Goal: Task Accomplishment & Management: Manage account settings

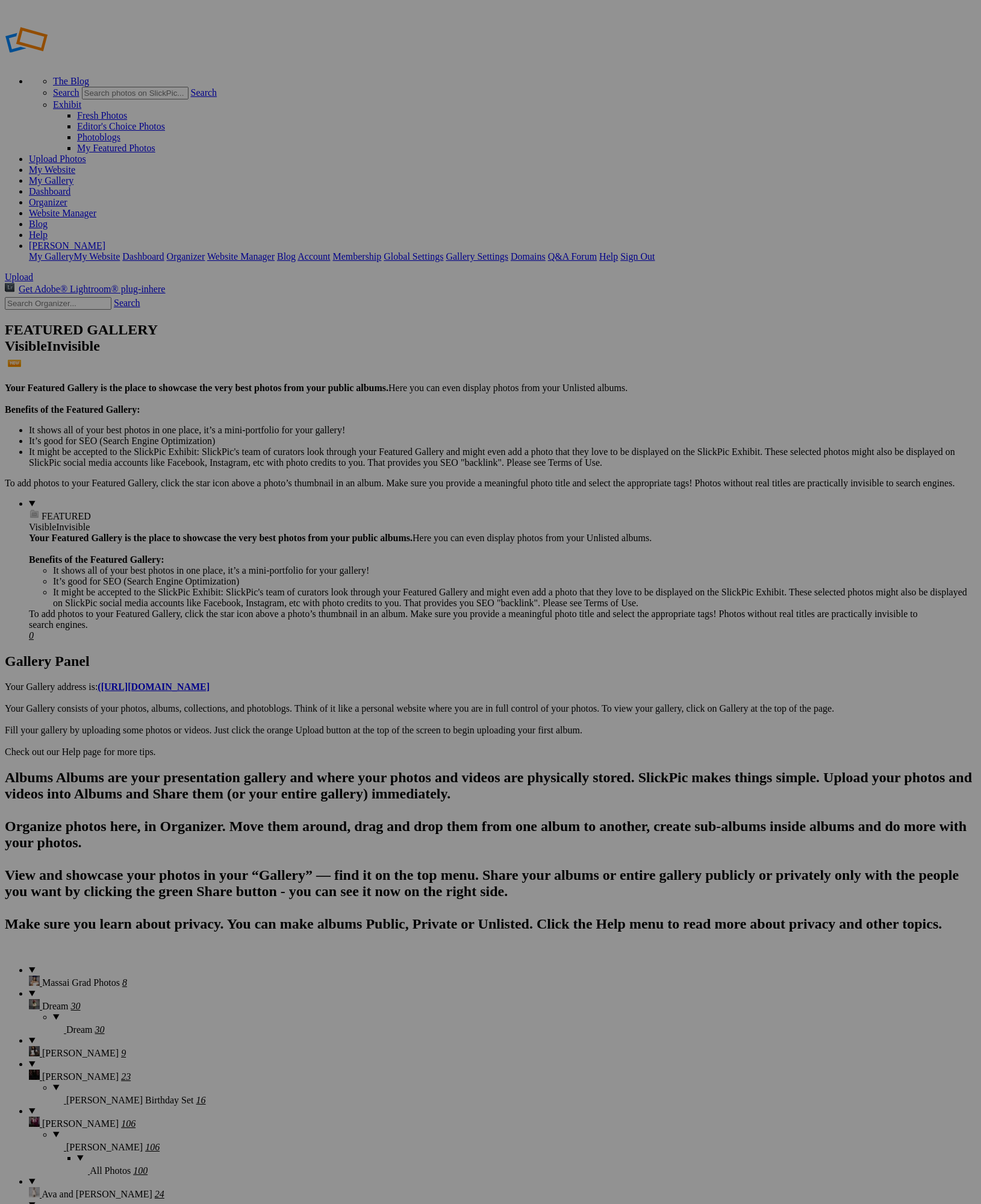
type input "[PERSON_NAME]"
click at [383, 662] on span "Create" at bounding box center [371, 668] width 26 height 10
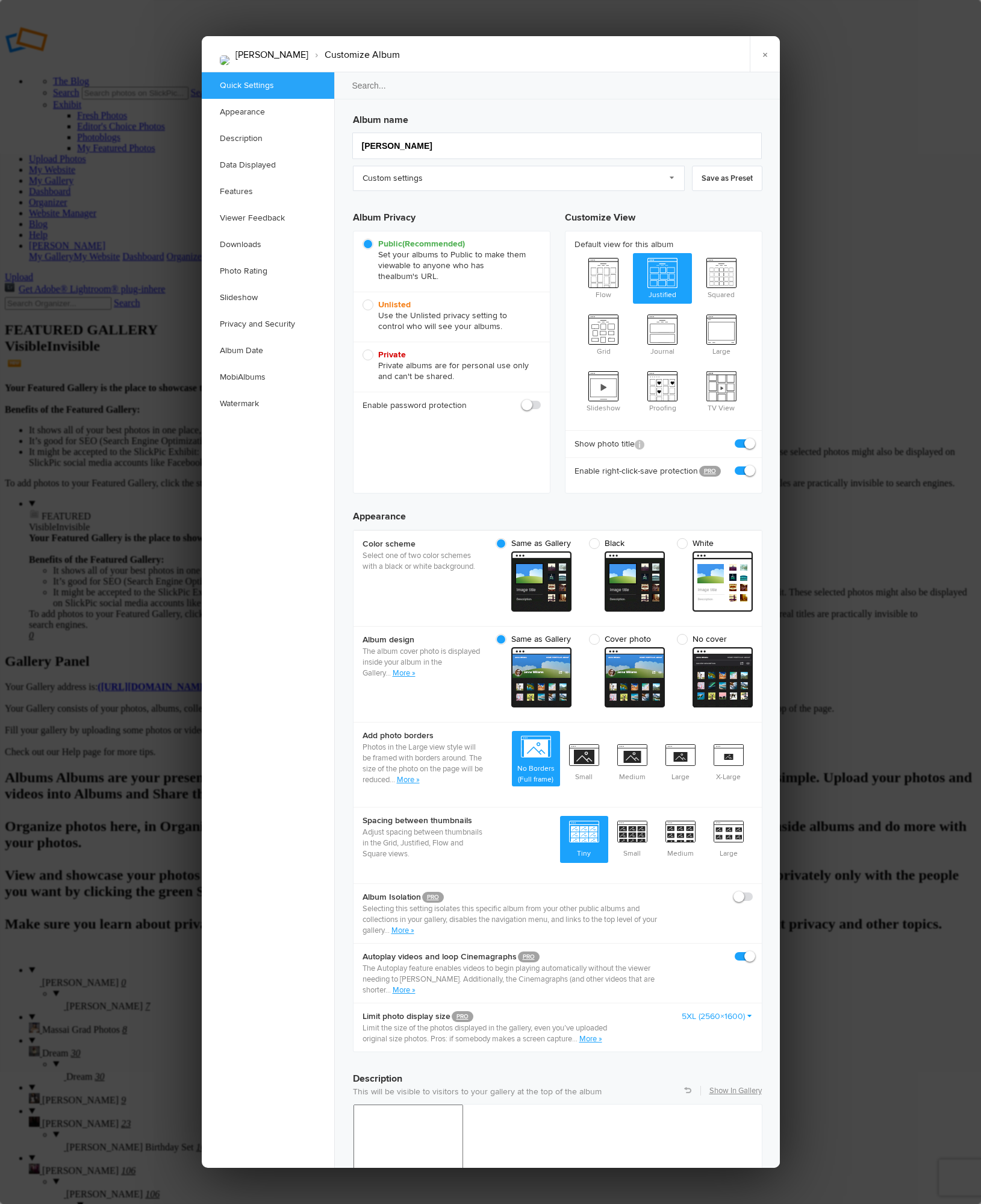
click at [50, 636] on div at bounding box center [490, 602] width 981 height 1204
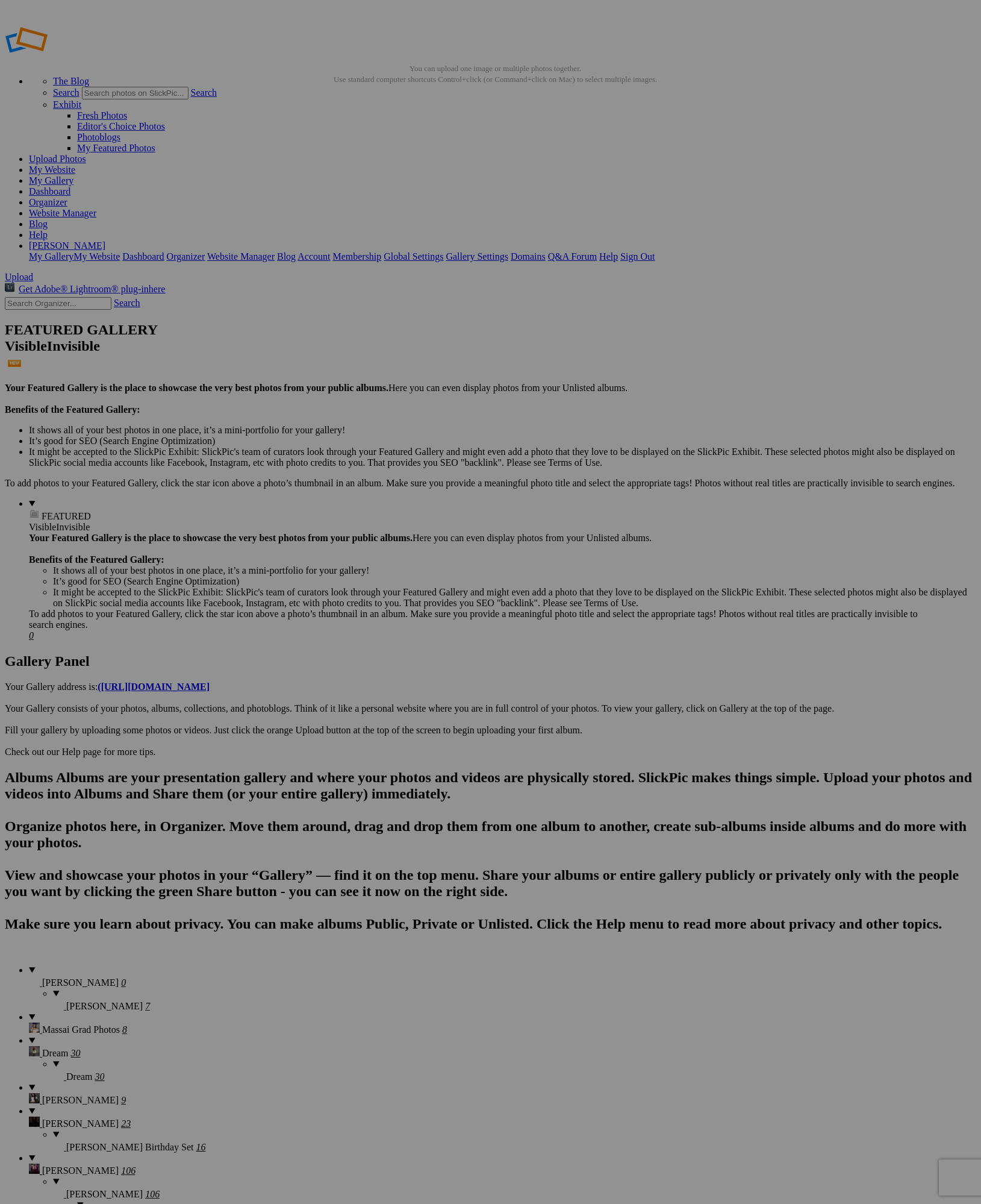
click at [145, 1001] on span at bounding box center [145, 1006] width 0 height 10
click at [79, 965] on details "[PERSON_NAME] 0" at bounding box center [502, 976] width 948 height 24
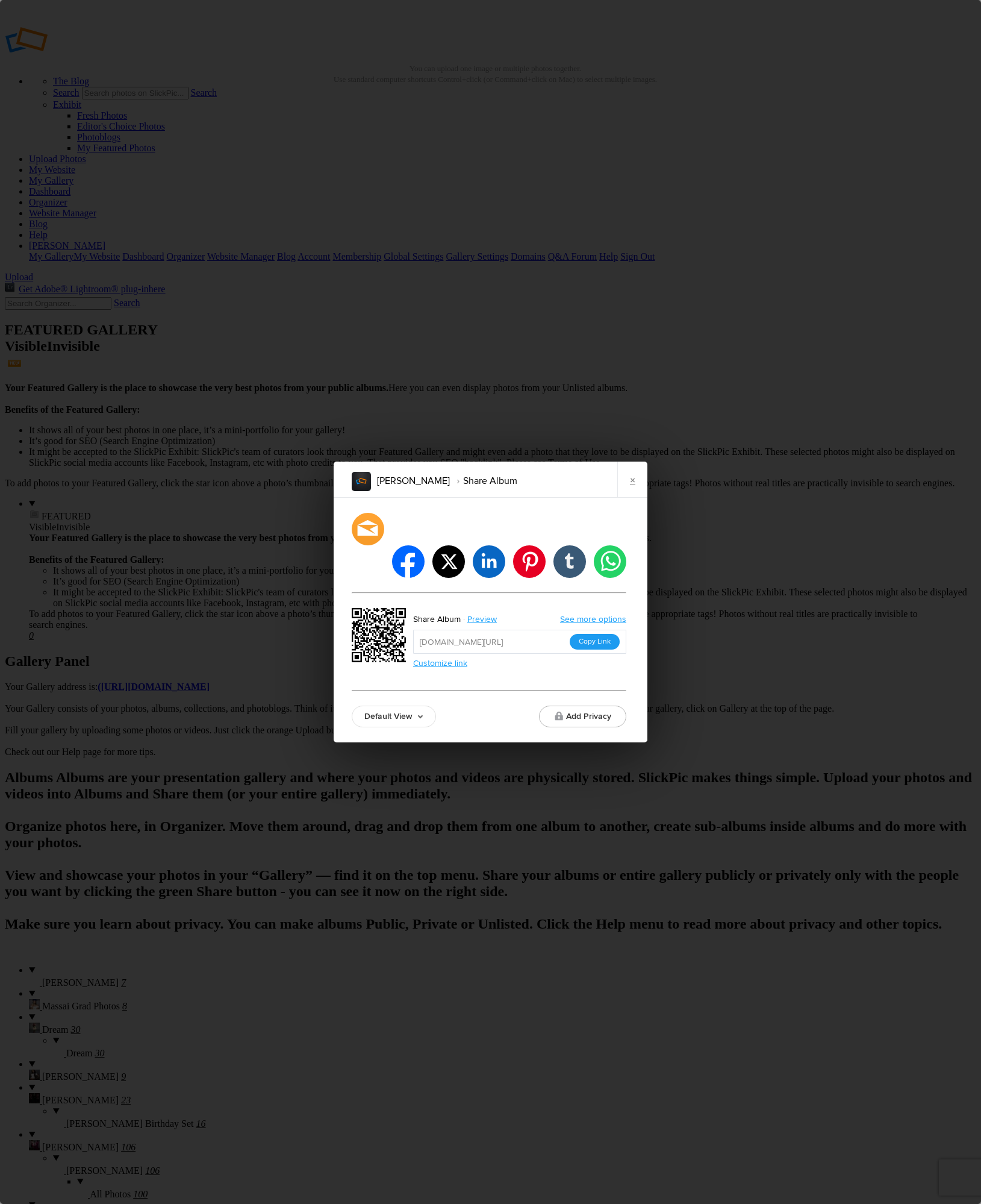
click at [594, 634] on button "Copy Link" at bounding box center [595, 642] width 50 height 16
click at [95, 127] on div "[PERSON_NAME] Share Album × facebook twitter linkedin pinterest tumblr whatsapp…" at bounding box center [490, 602] width 981 height 1204
click at [630, 498] on link "×" at bounding box center [632, 480] width 30 height 36
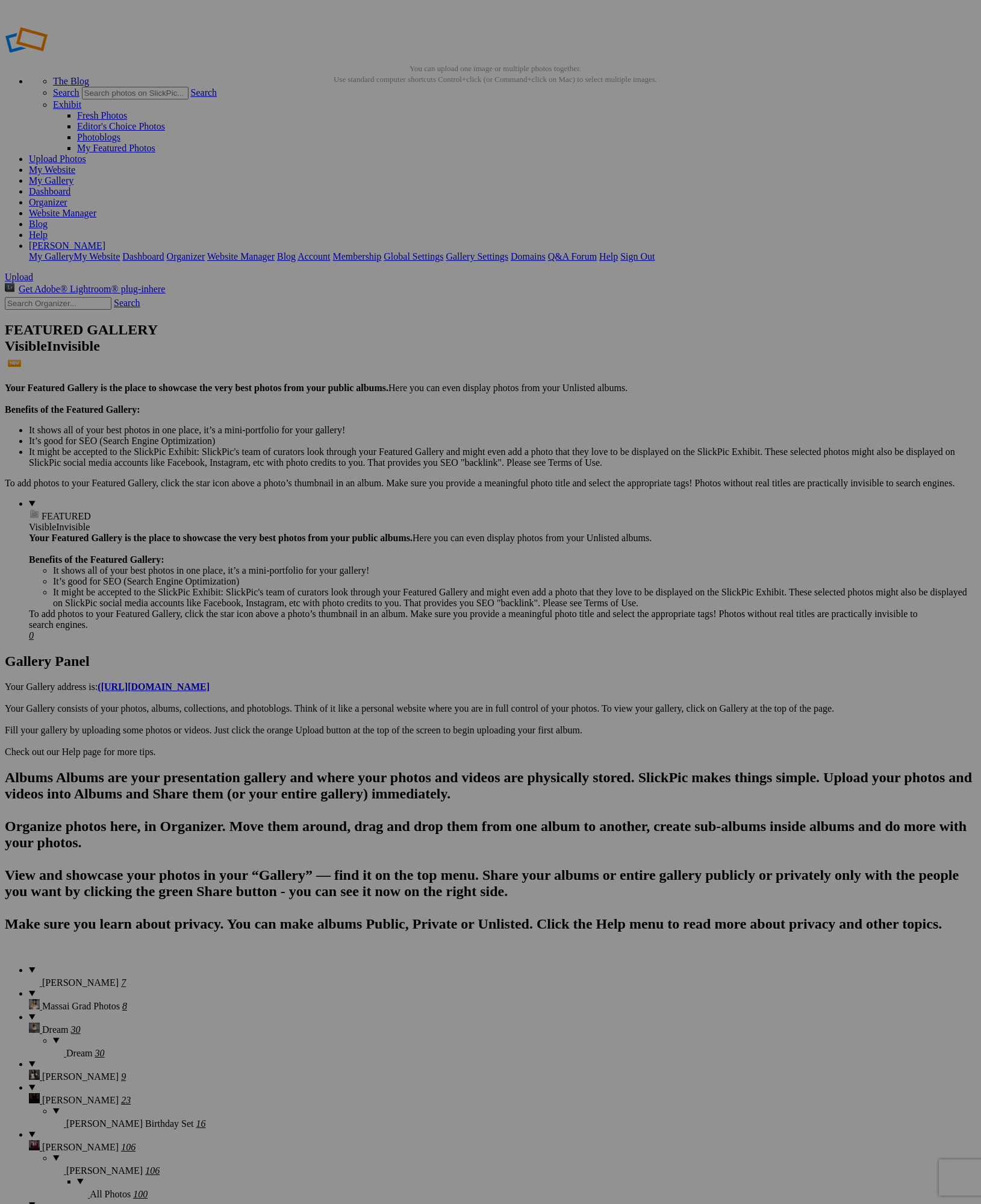
click at [121, 978] on span at bounding box center [121, 983] width 0 height 10
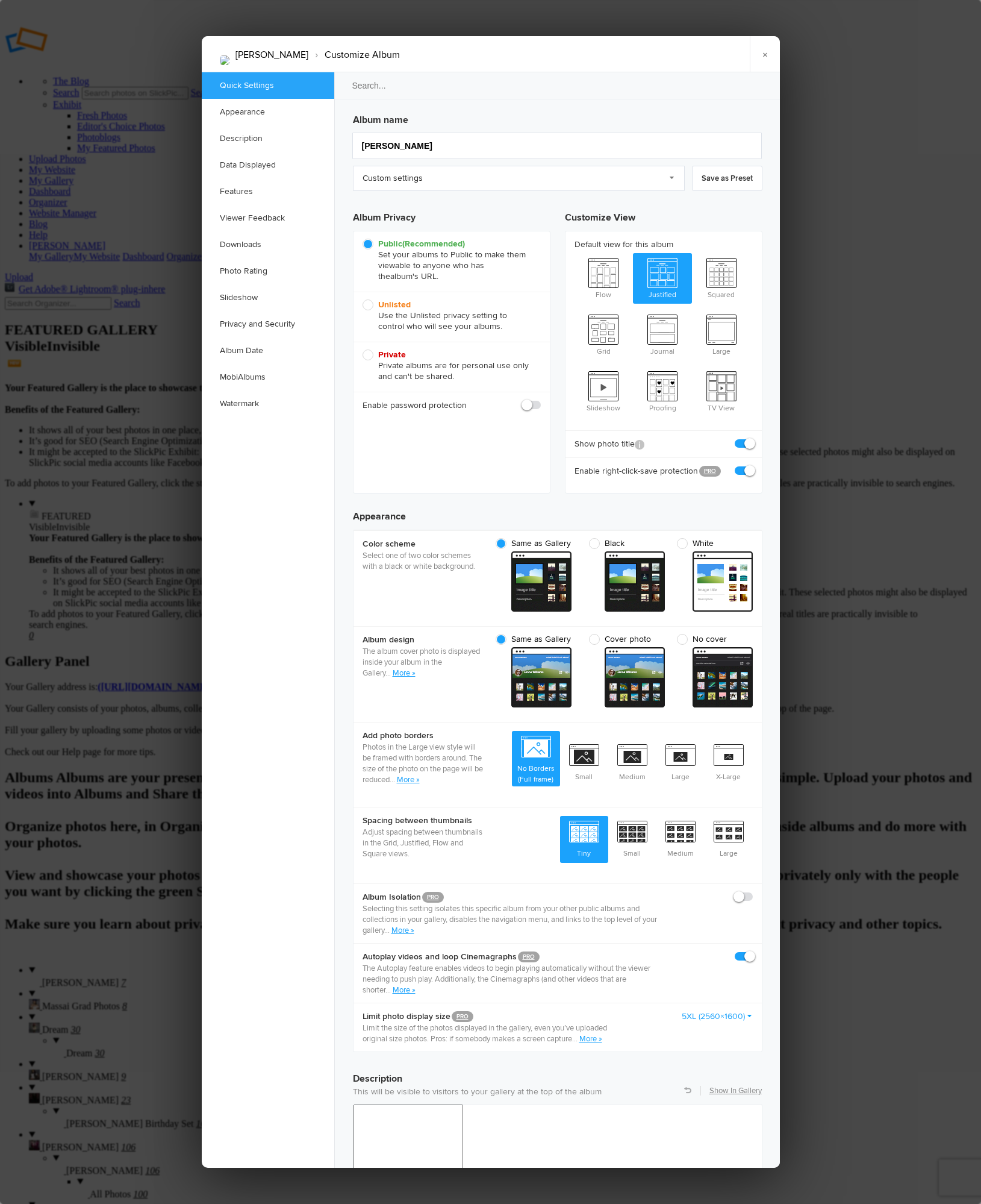
scroll to position [3, 0]
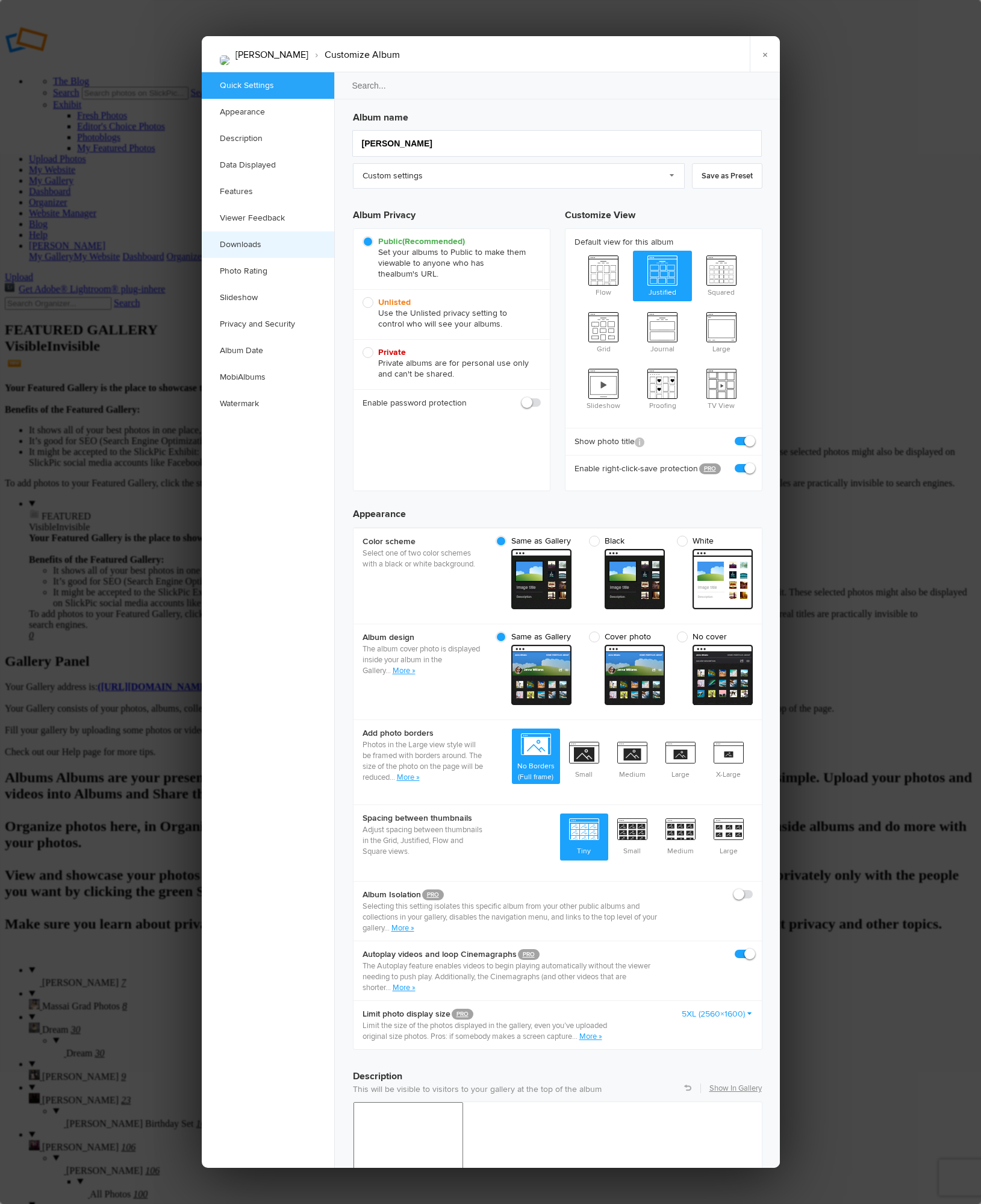
click at [255, 248] on link "Downloads" at bounding box center [268, 244] width 132 height 26
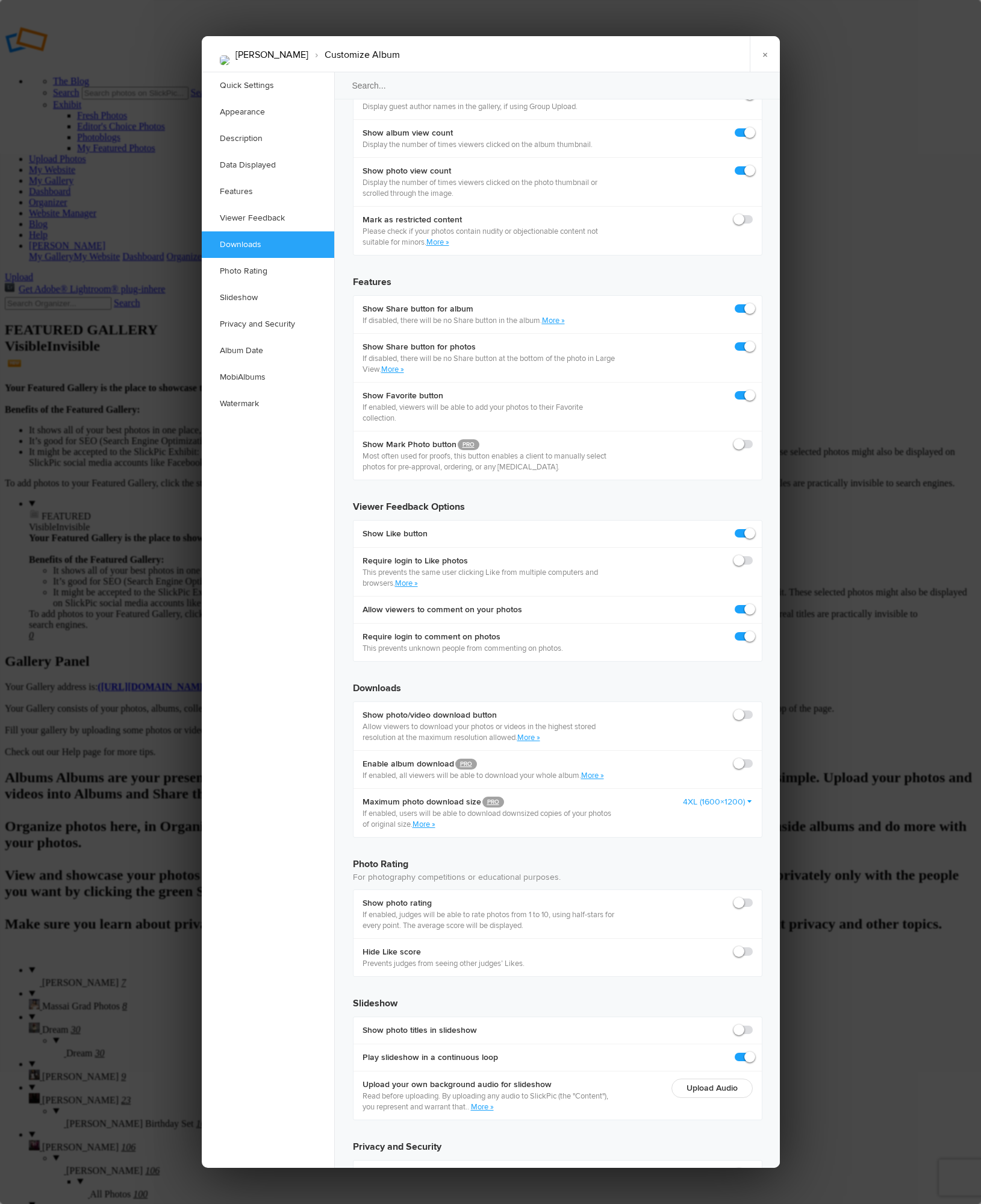
click at [744, 709] on label at bounding box center [744, 714] width 18 height 11
click at [752, 708] on input "checkbox" at bounding box center [752, 708] width 1 height 1
checkbox input "true"
click at [753, 758] on span at bounding box center [753, 758] width 0 height 0
click at [752, 758] on input "checkbox" at bounding box center [752, 758] width 1 height 1
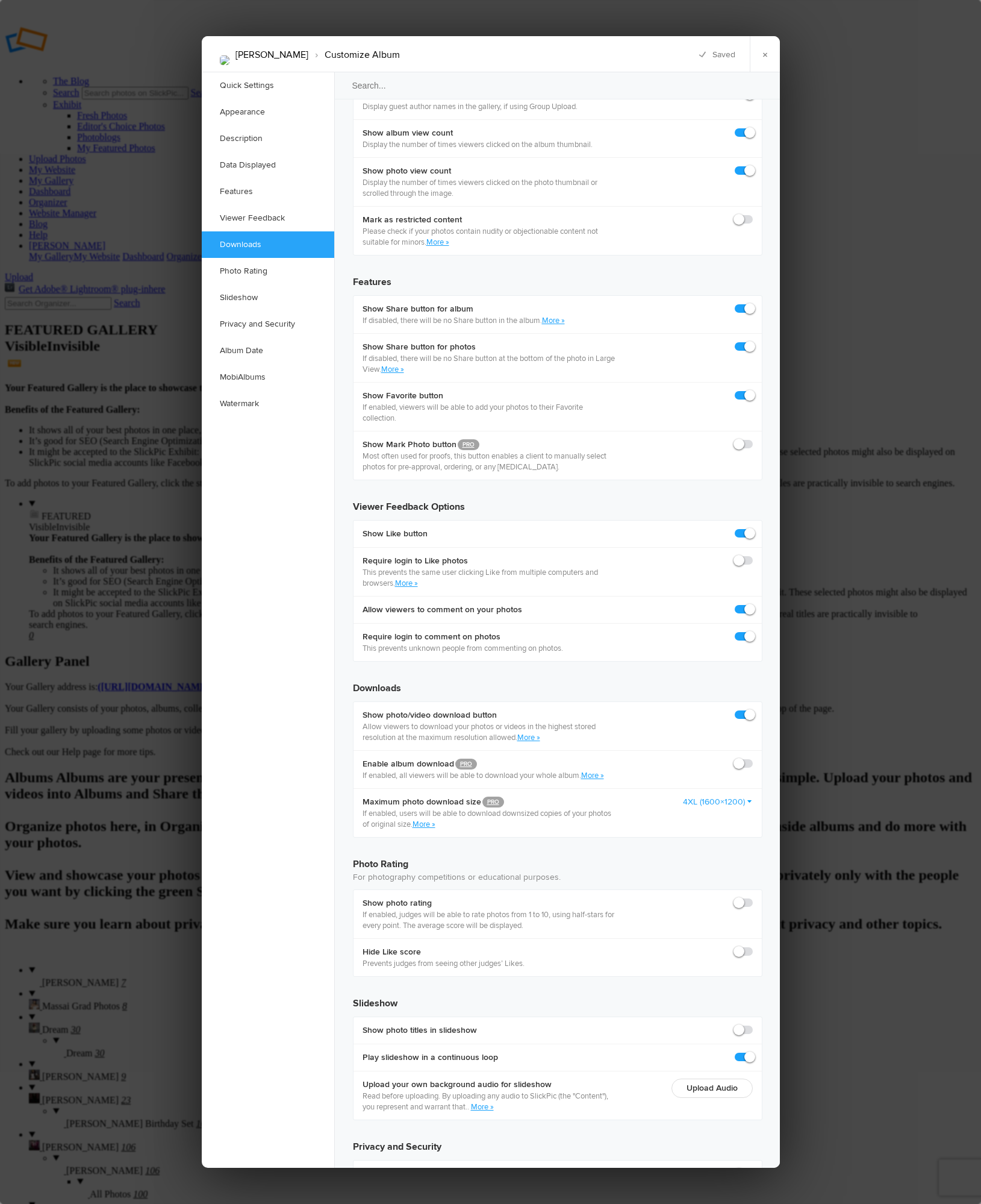
checkbox input "true"
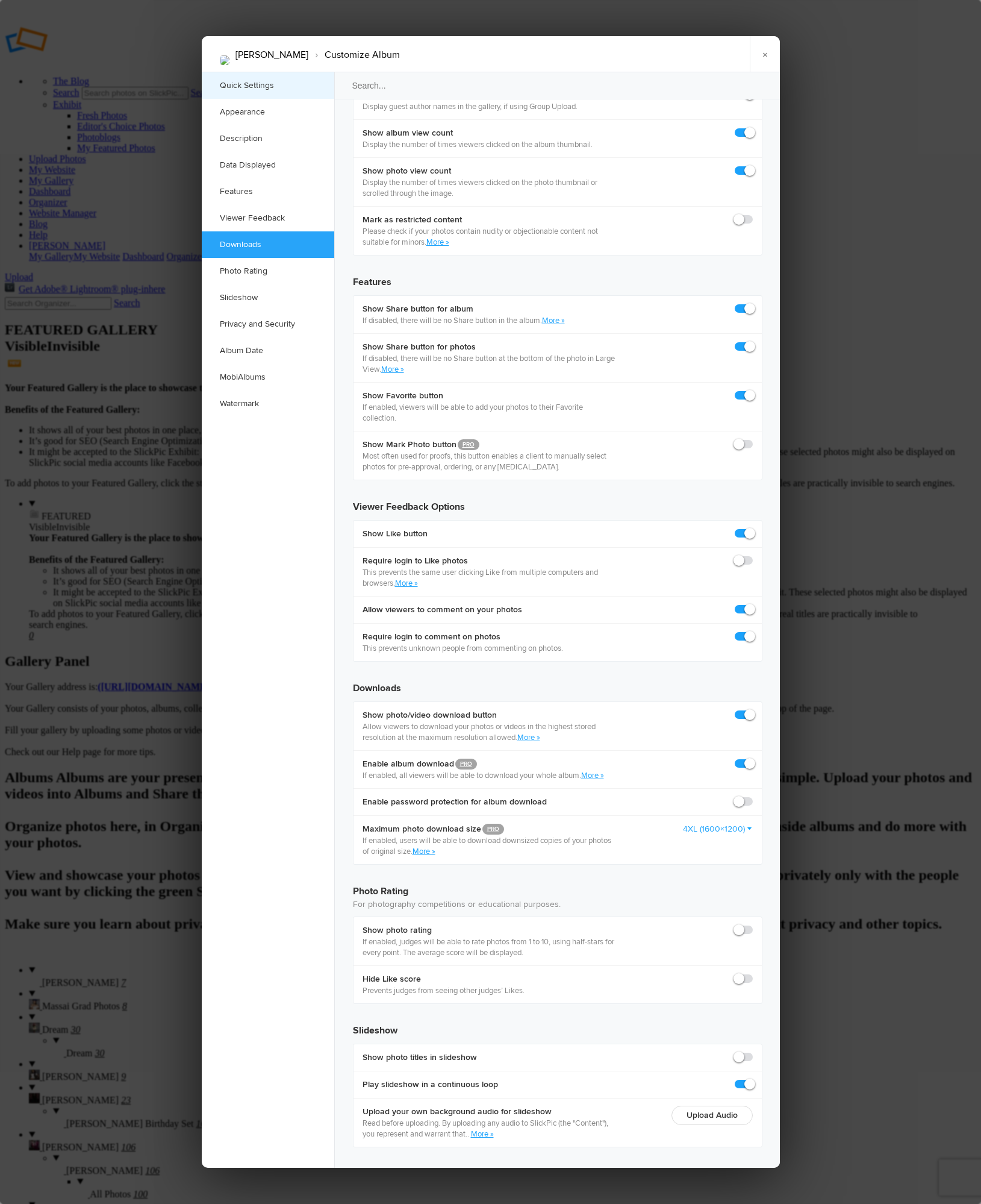
click at [252, 79] on link "Quick Settings" at bounding box center [268, 85] width 132 height 26
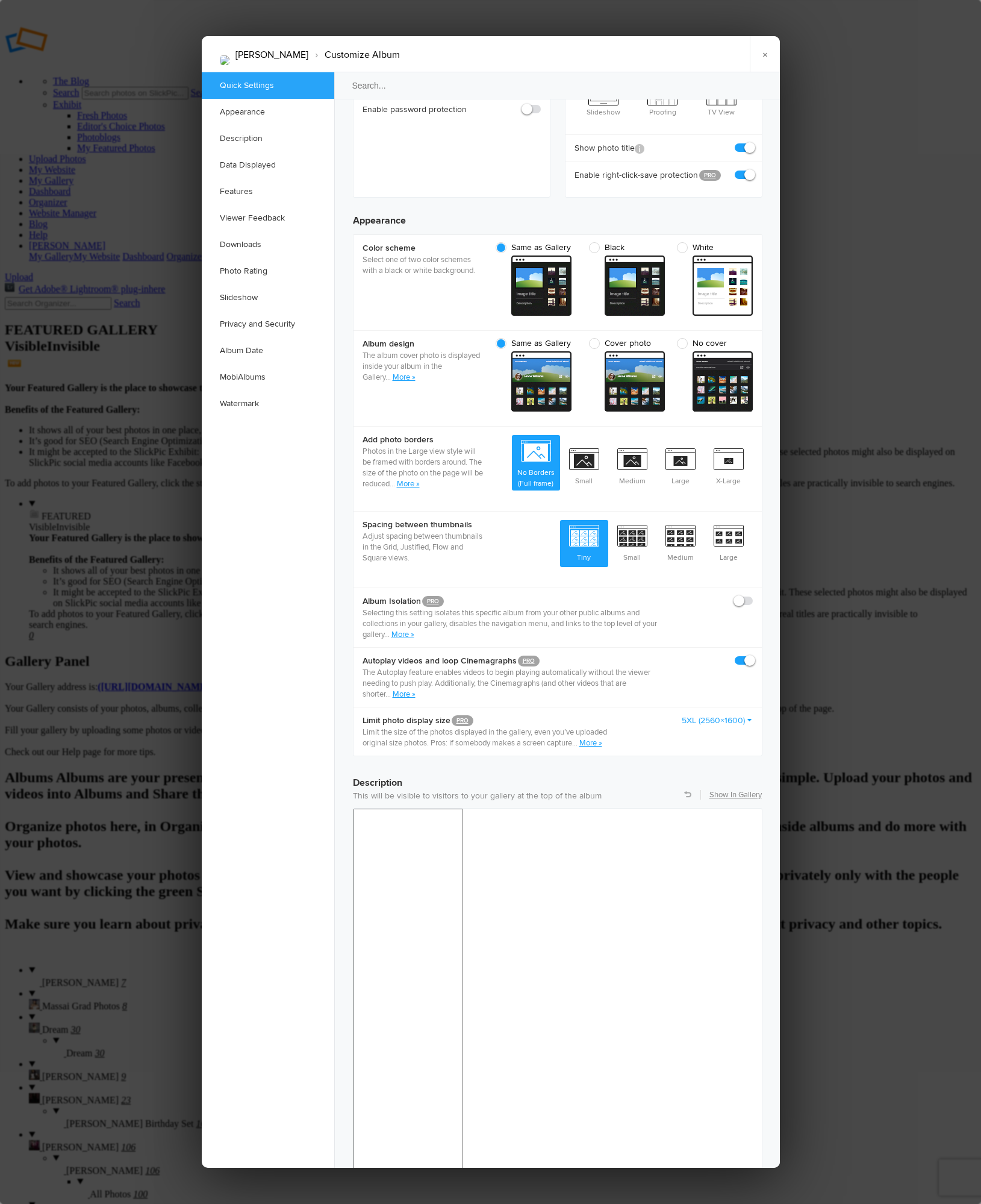
scroll to position [8, 0]
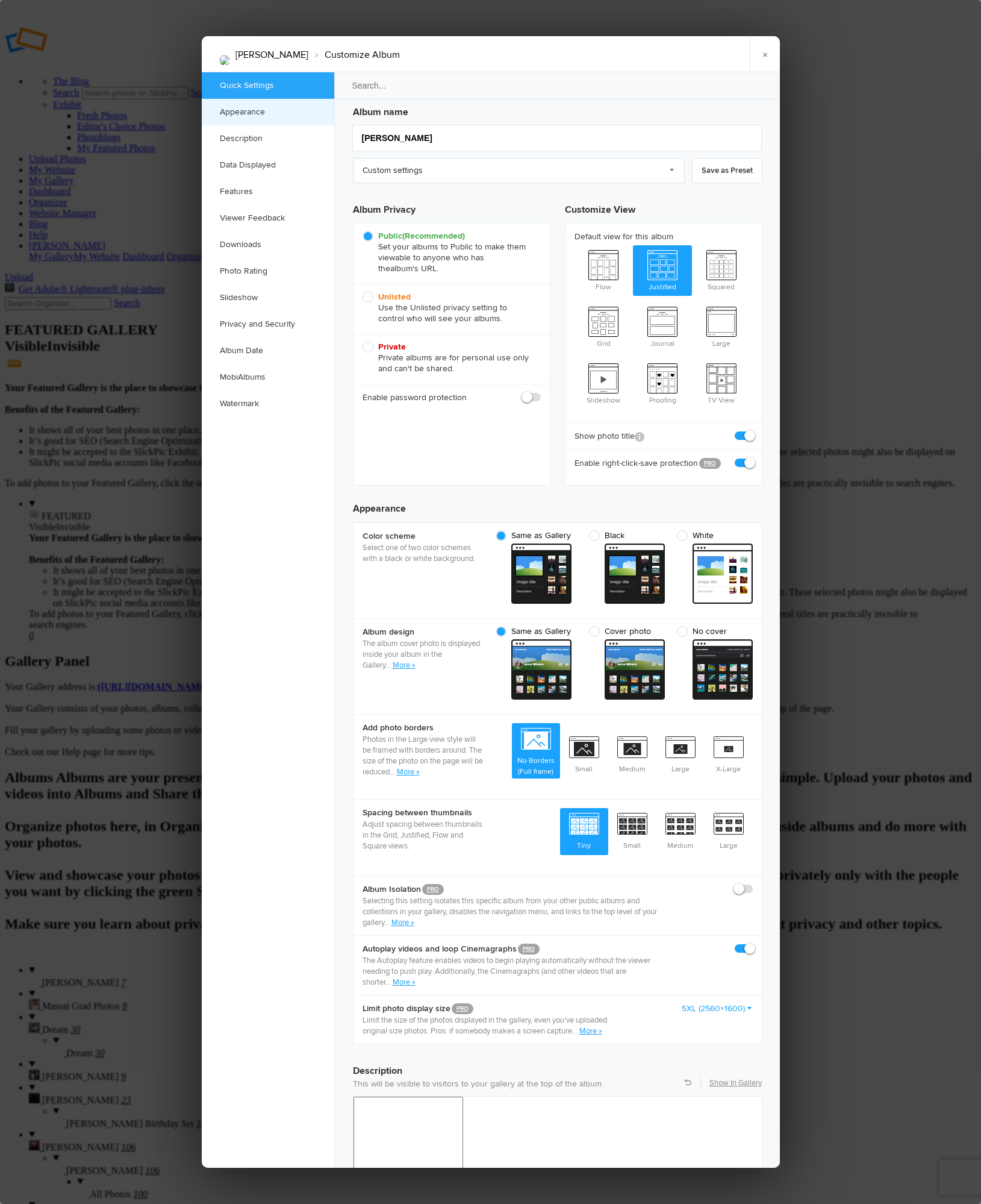
click at [244, 109] on link "Appearance" at bounding box center [268, 112] width 132 height 26
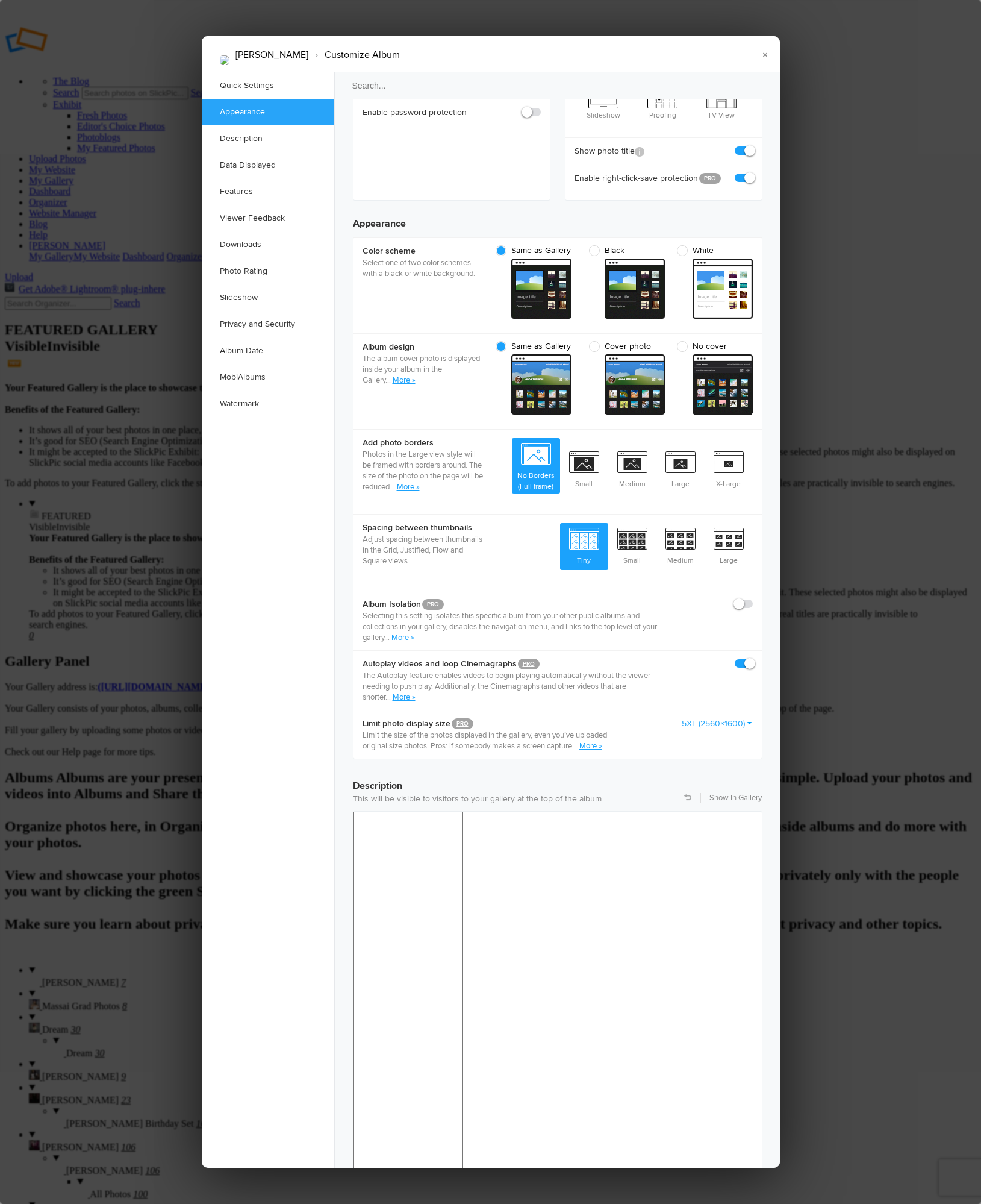
scroll to position [383, 0]
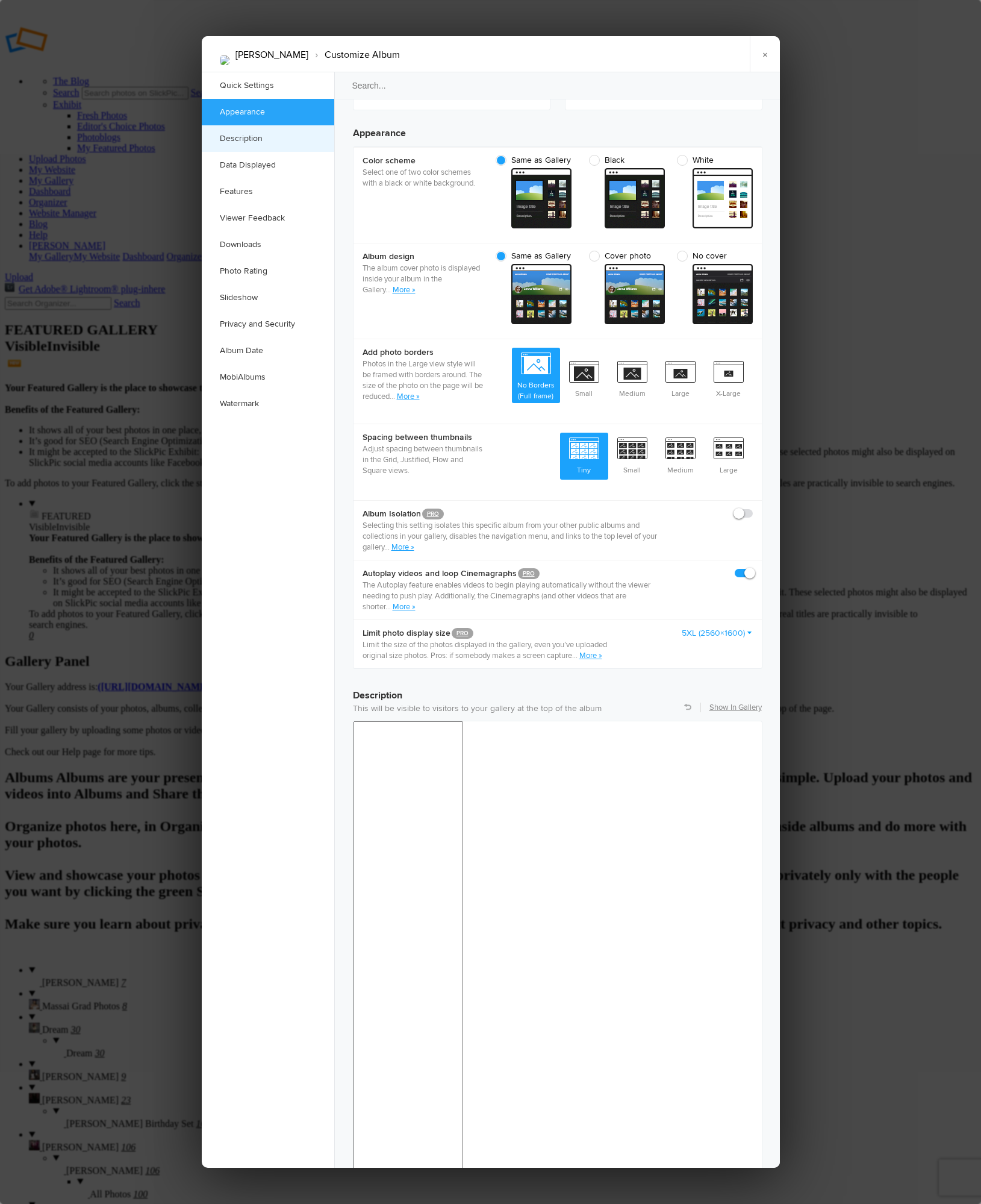
click at [254, 141] on link "Description" at bounding box center [268, 138] width 132 height 26
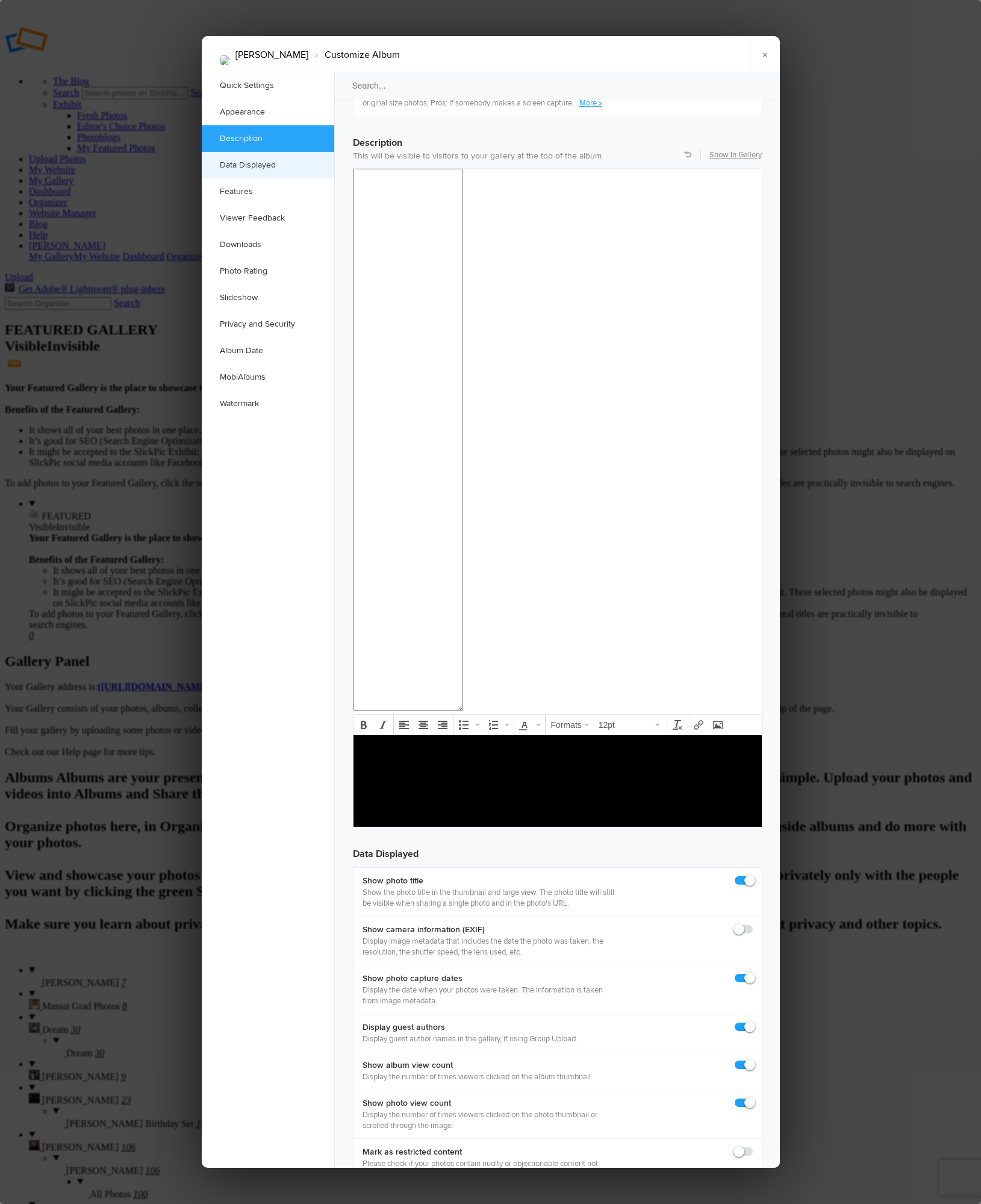
click at [261, 165] on link "Data Displayed" at bounding box center [268, 165] width 132 height 26
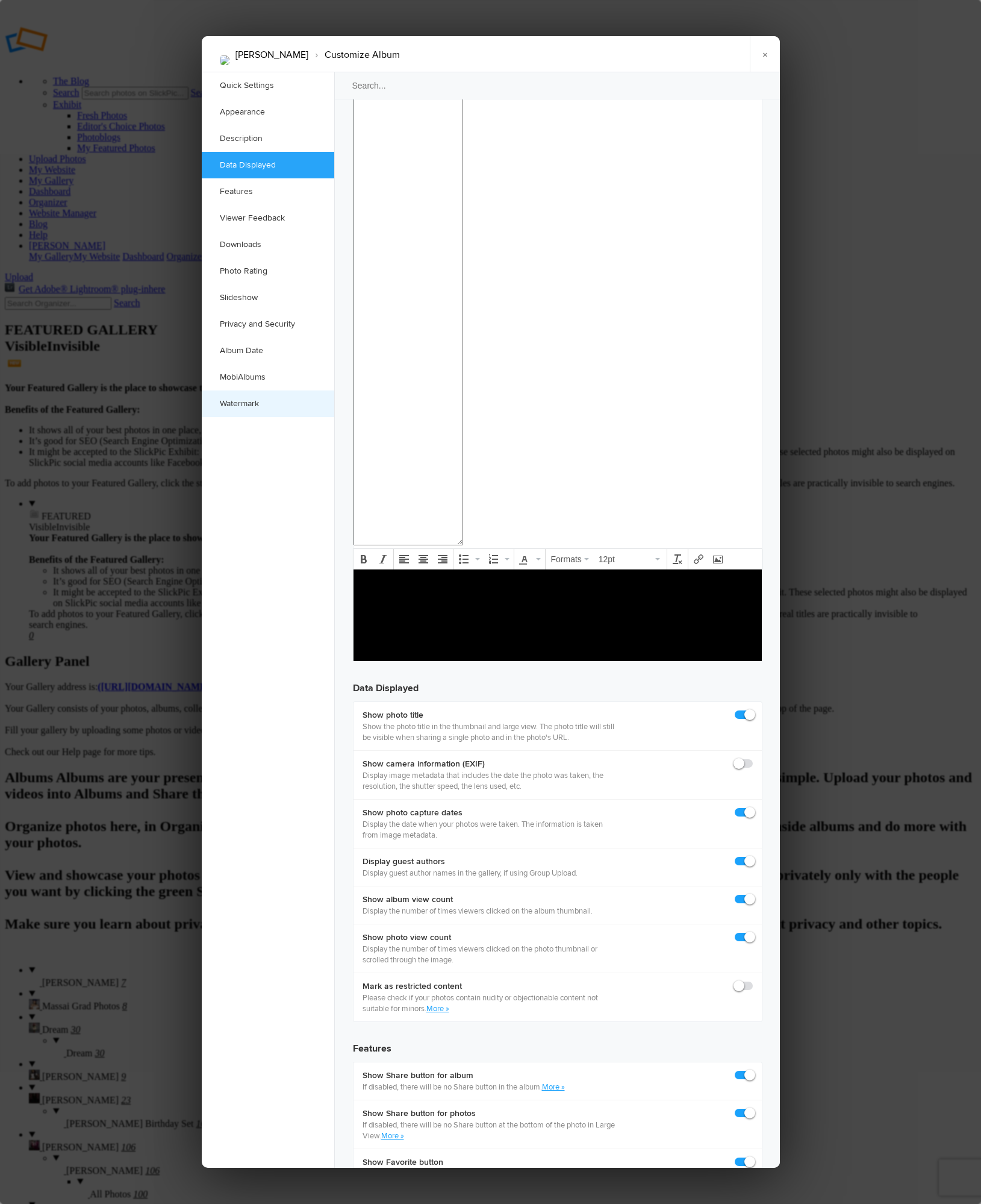
click at [245, 406] on link "Watermark" at bounding box center [268, 403] width 132 height 26
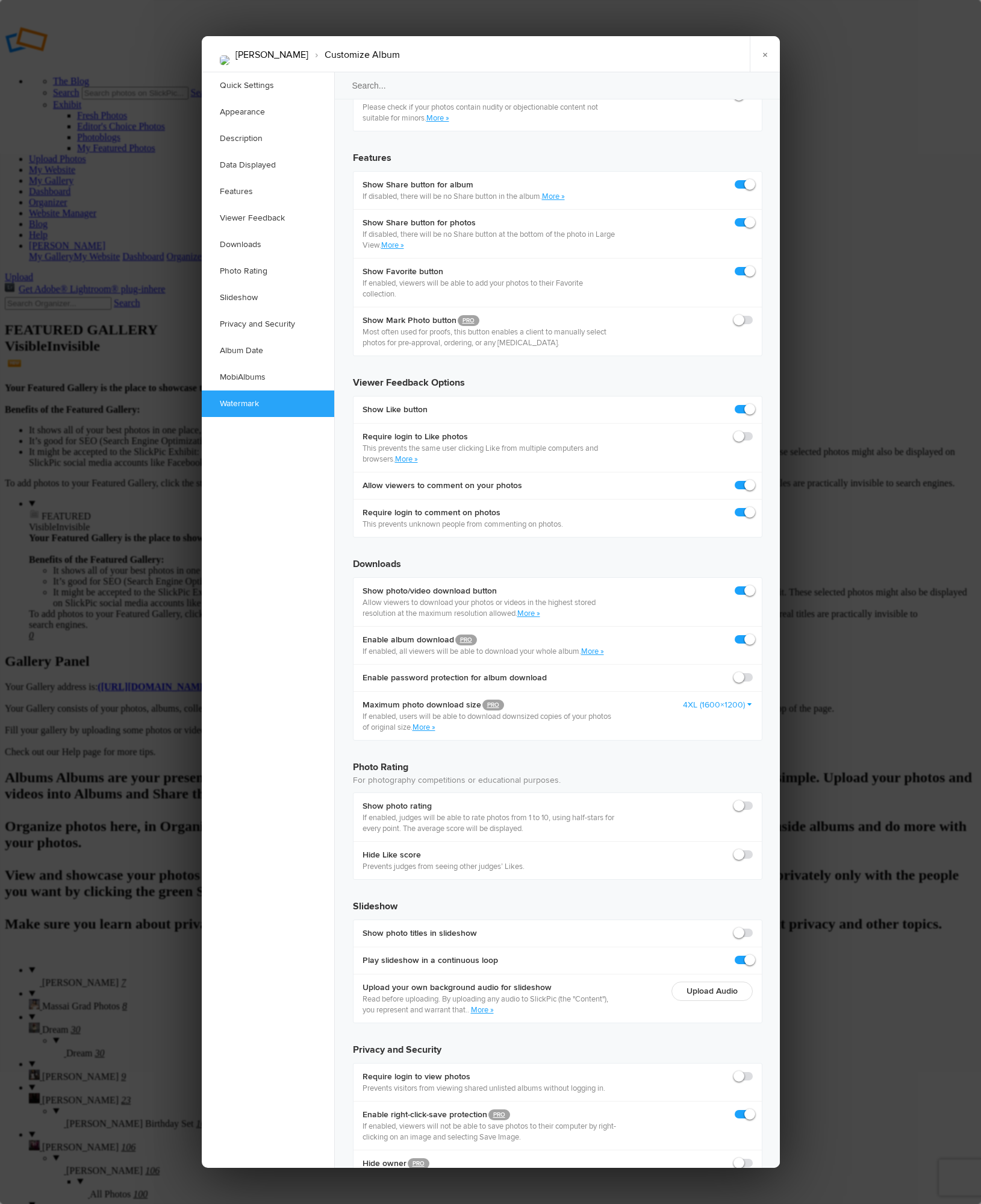
click at [764, 57] on link "×" at bounding box center [764, 54] width 30 height 36
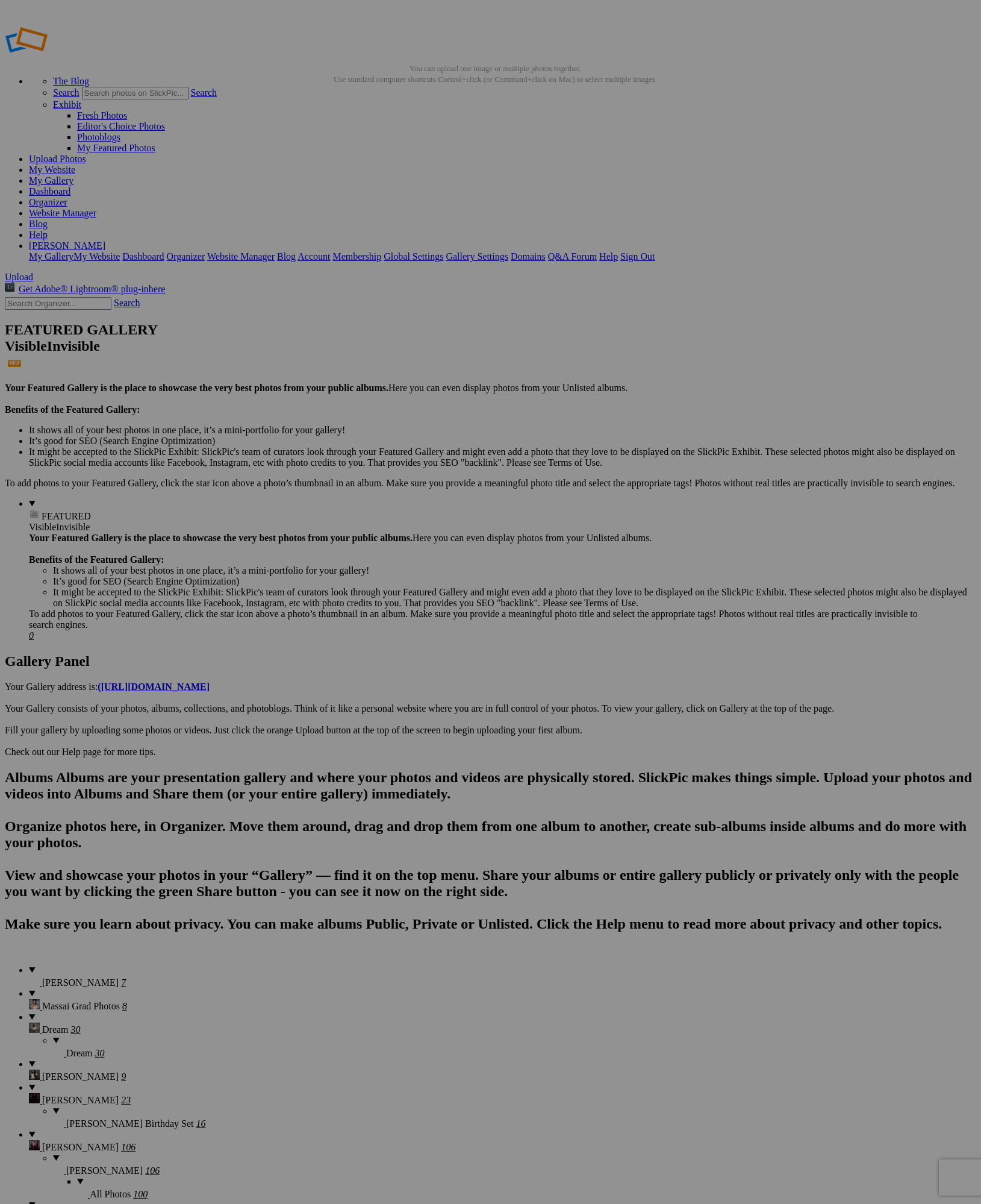
click at [59, 978] on span "[PERSON_NAME]" at bounding box center [81, 983] width 77 height 10
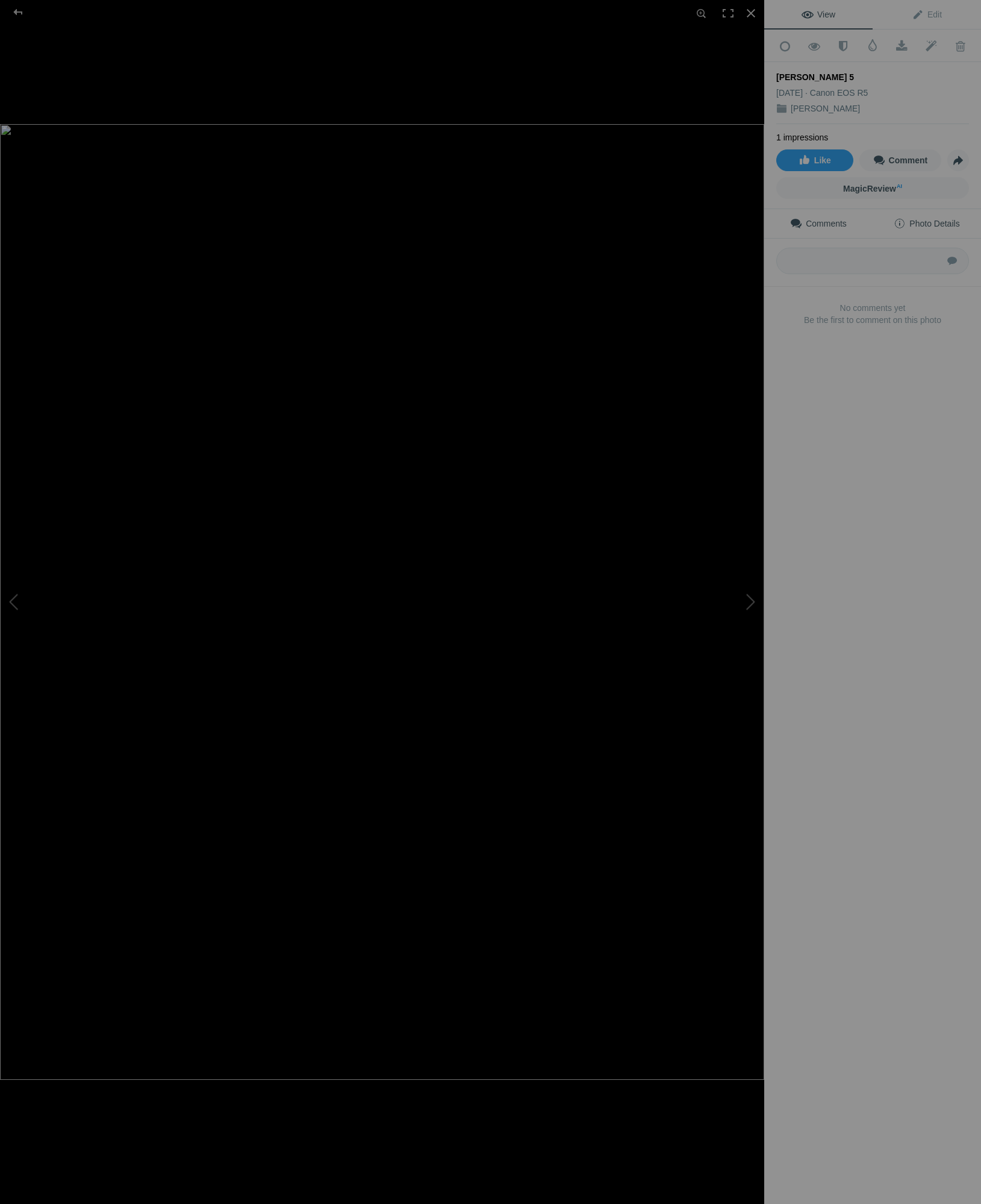
click at [933, 221] on span "Photo Details" at bounding box center [927, 223] width 66 height 10
click at [373, 79] on div at bounding box center [382, 602] width 764 height 1204
